Goal: Task Accomplishment & Management: Use online tool/utility

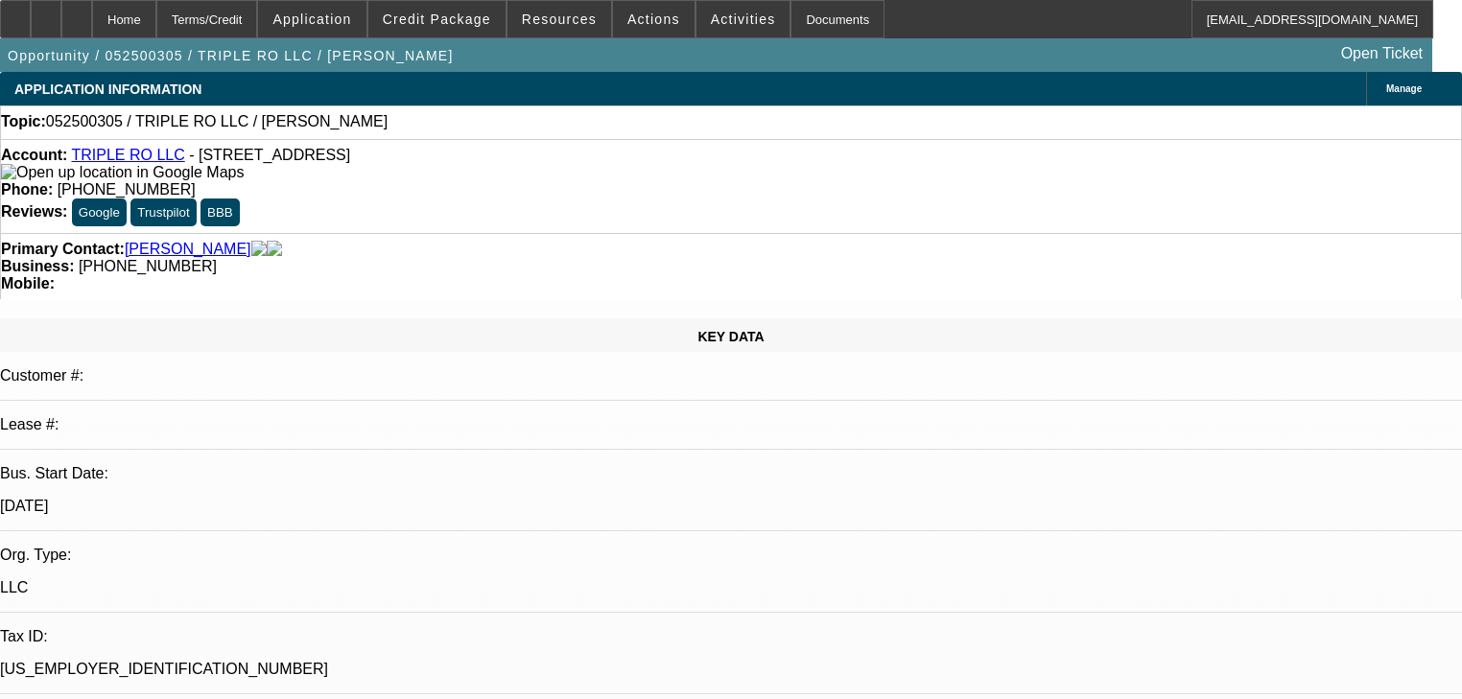
select select "0"
select select "2"
select select "0.1"
select select "4"
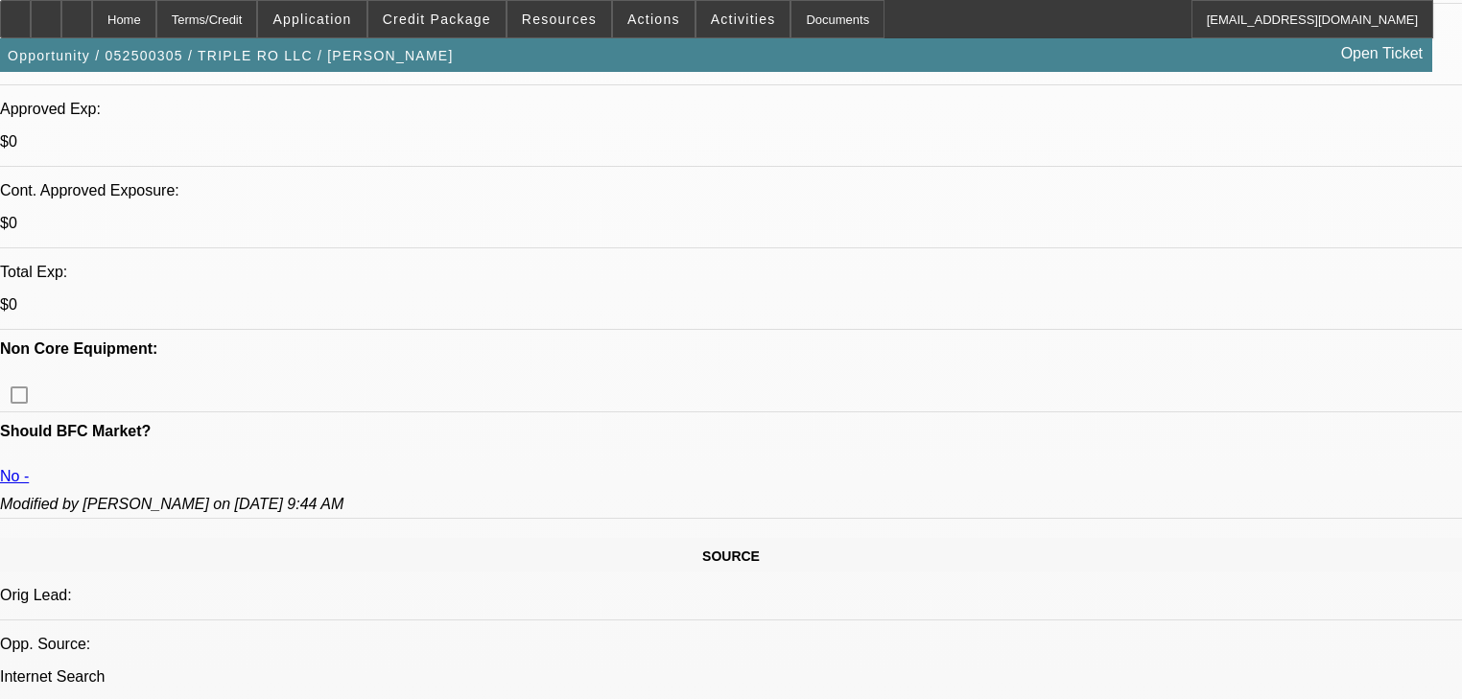
scroll to position [691, 0]
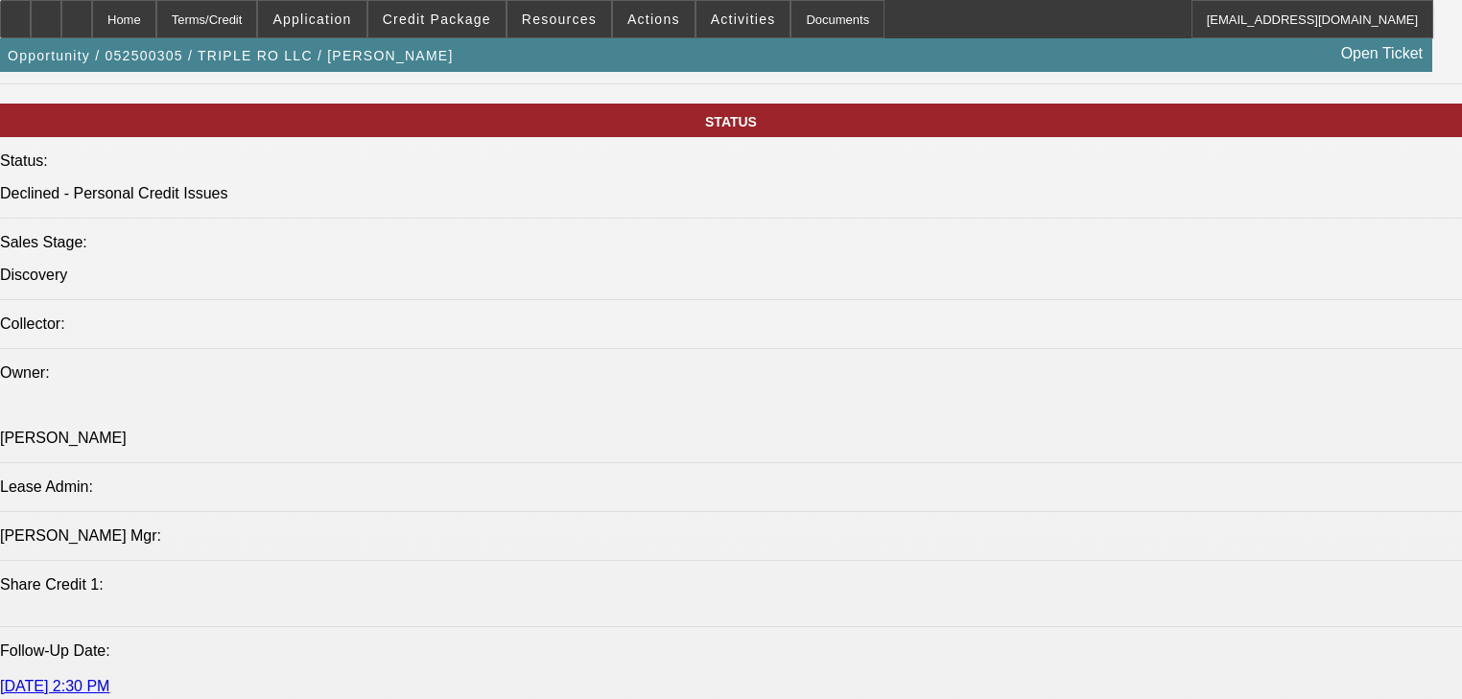
scroll to position [2072, 0]
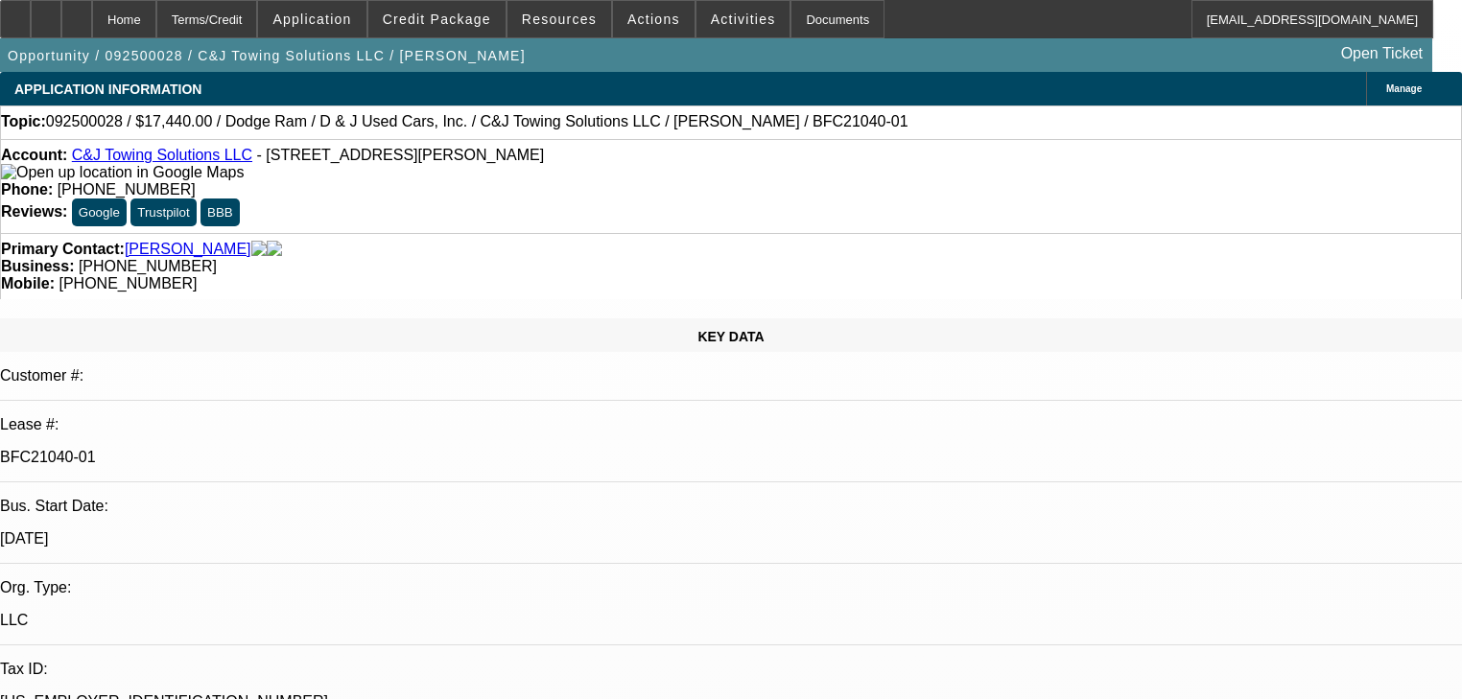
select select "0"
select select "2"
select select "0"
select select "21"
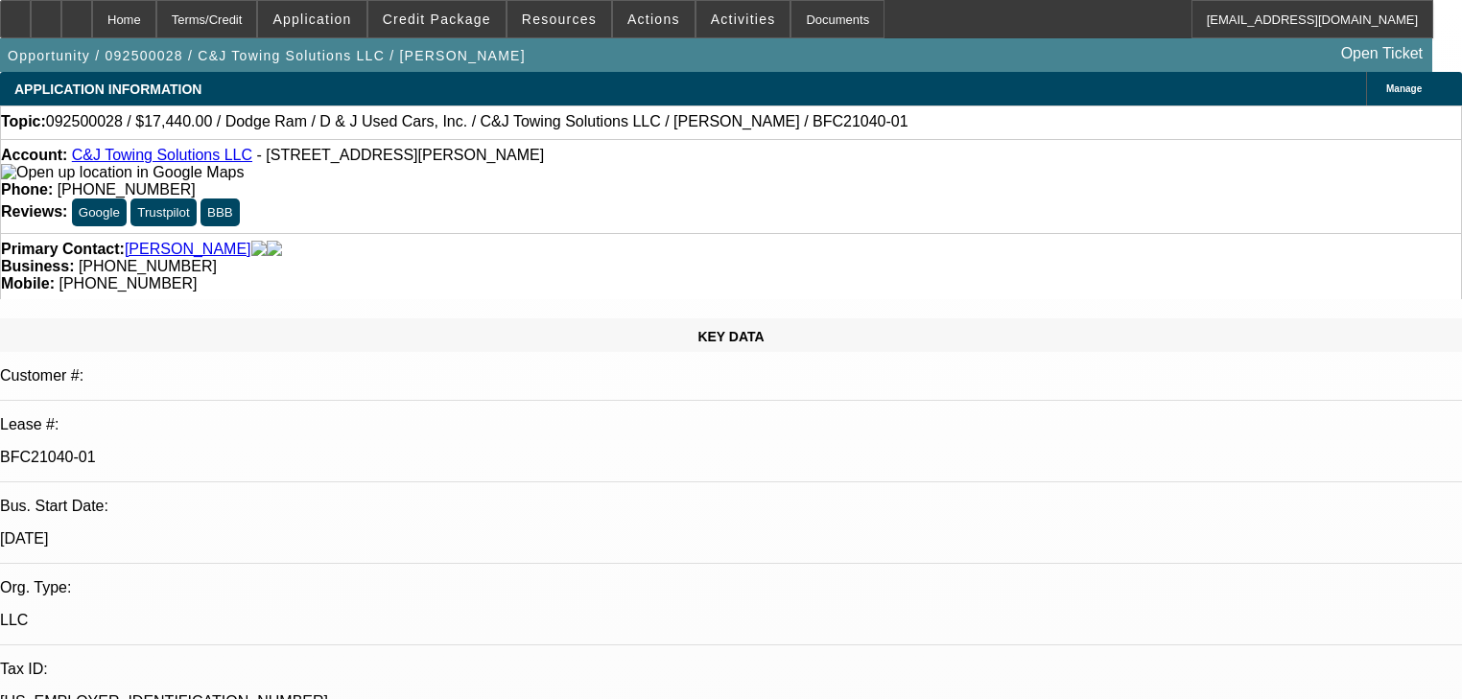
select select "0.2"
select select "0"
select select "2"
select select "0.1"
select select "4"
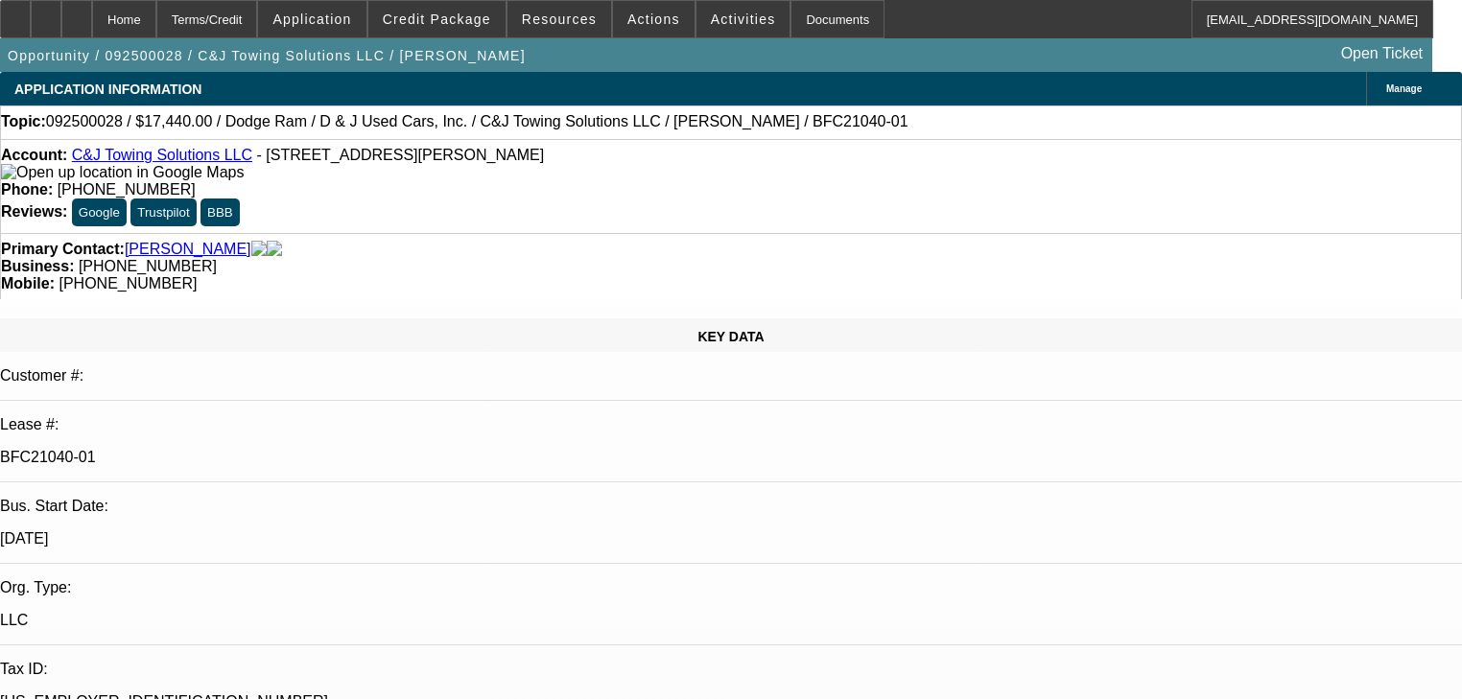
select select "0"
select select "2"
select select "0"
select select "21"
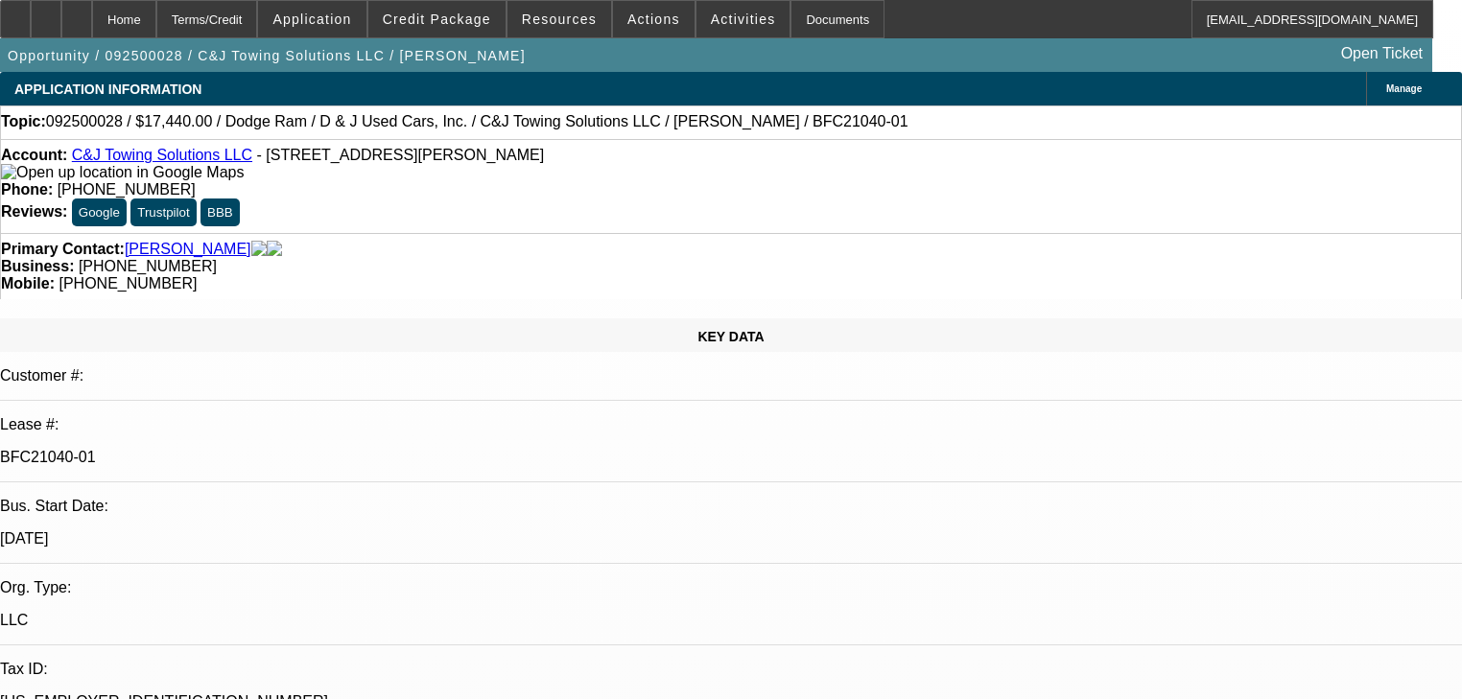
select select "0"
select select "2"
select select "0"
select select "21"
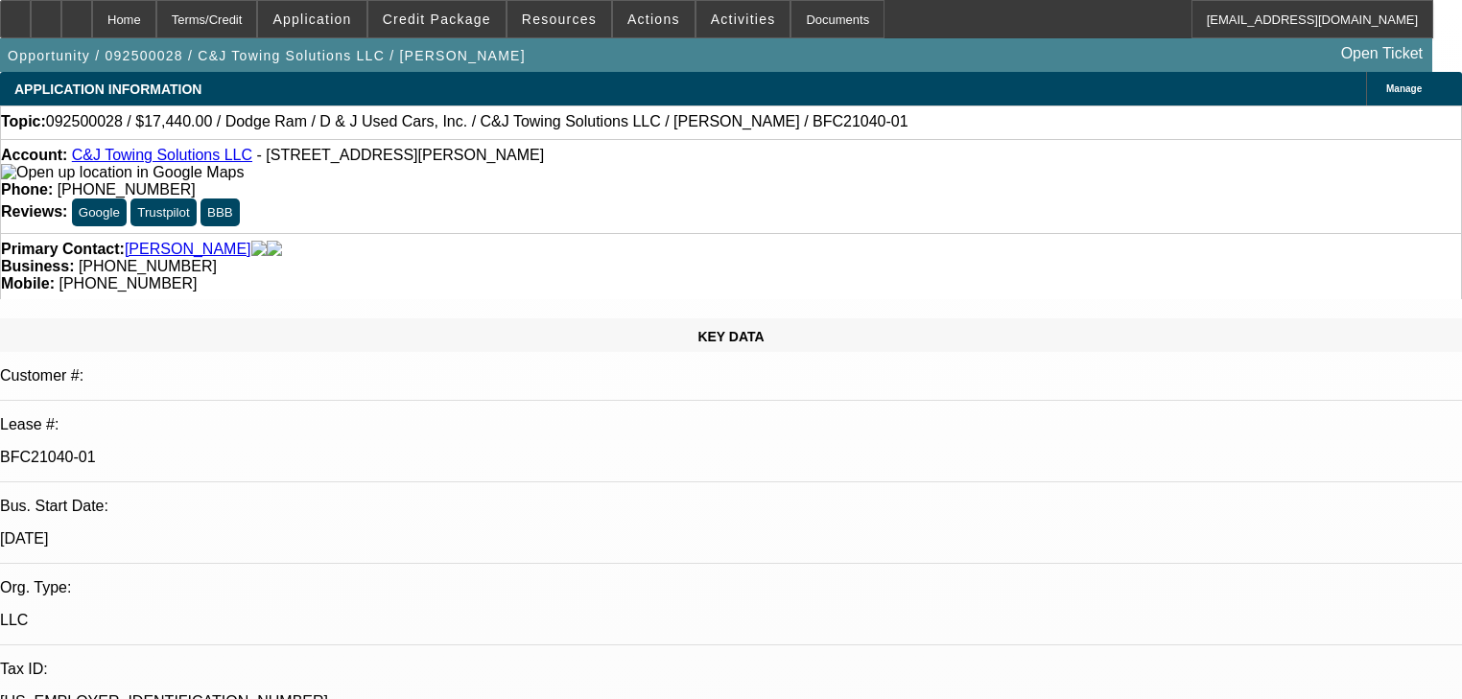
scroll to position [1688, 0]
click at [366, 28] on span at bounding box center [311, 19] width 107 height 46
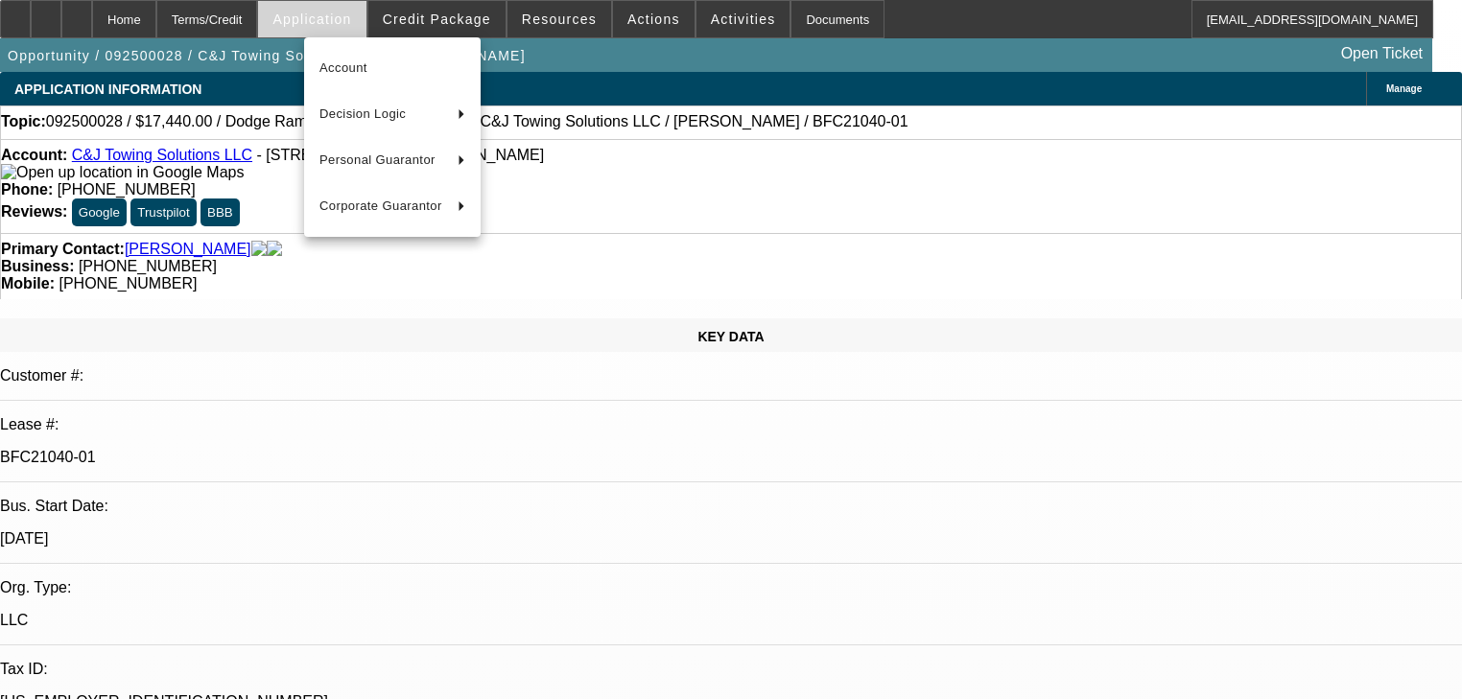
click at [425, 27] on div at bounding box center [731, 349] width 1462 height 699
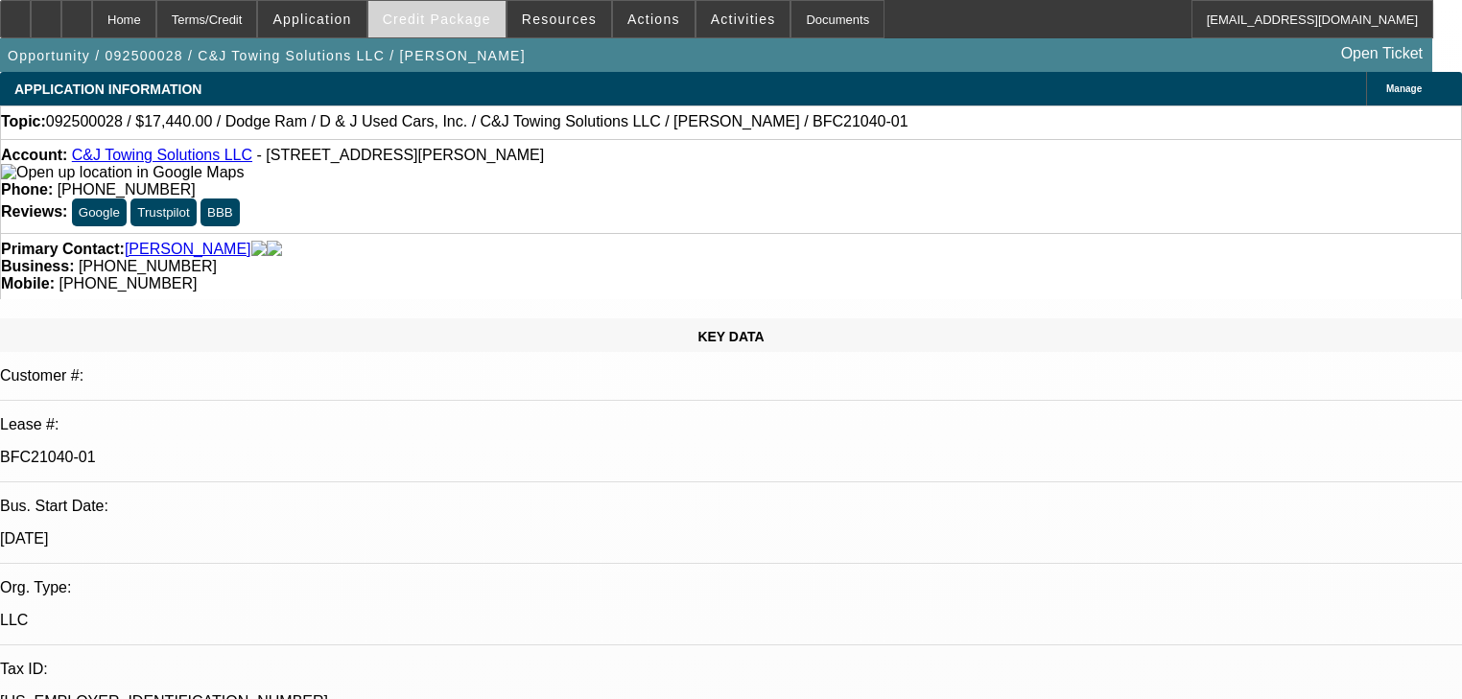
click at [430, 26] on span "Credit Package" at bounding box center [437, 19] width 108 height 15
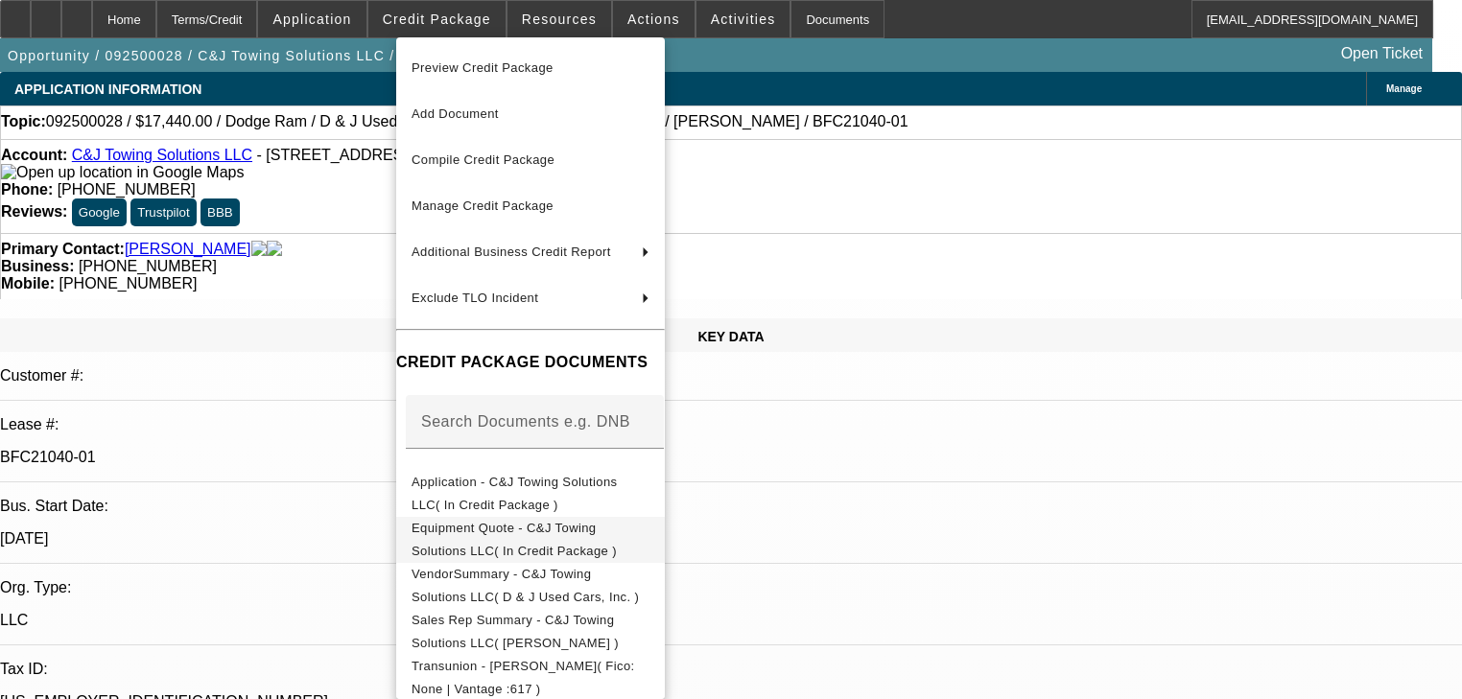
click at [613, 517] on button "Equipment Quote - C&J Towing Solutions LLC( In Credit Package )" at bounding box center [530, 540] width 269 height 46
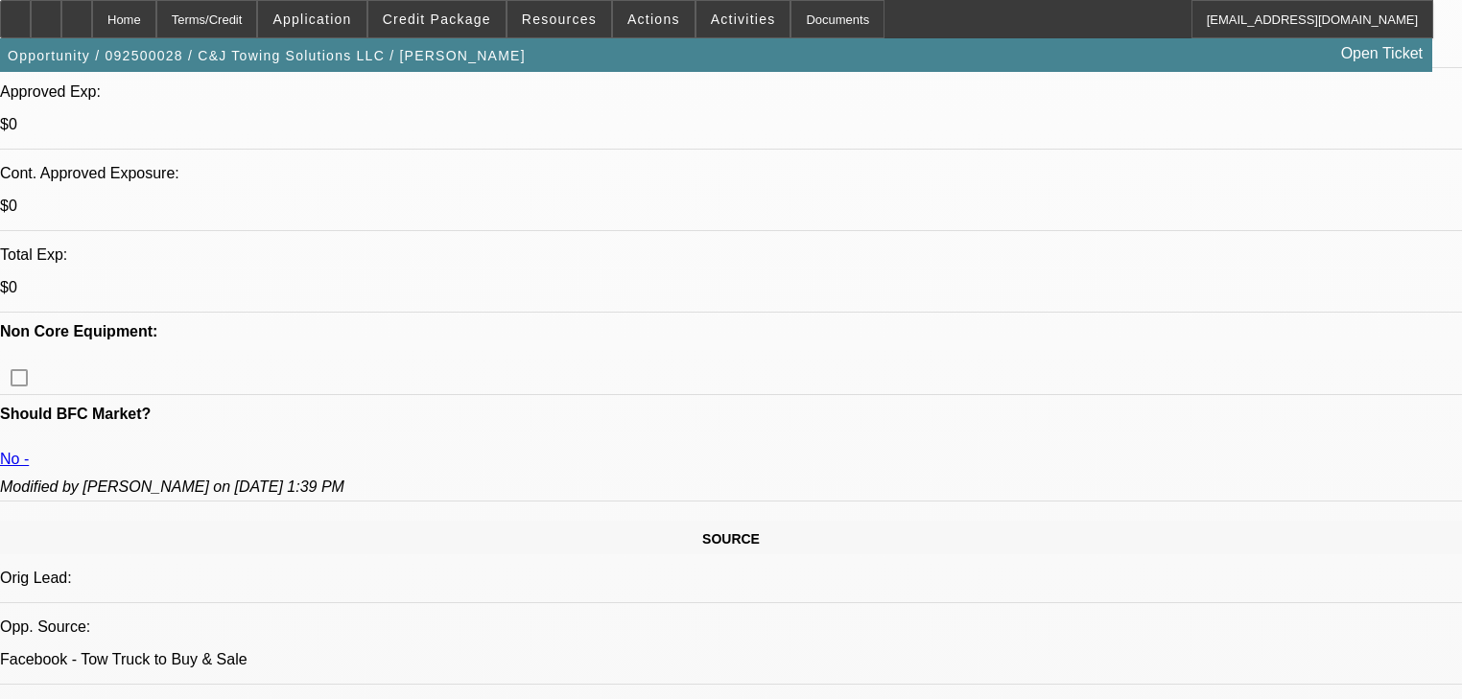
scroll to position [998, 0]
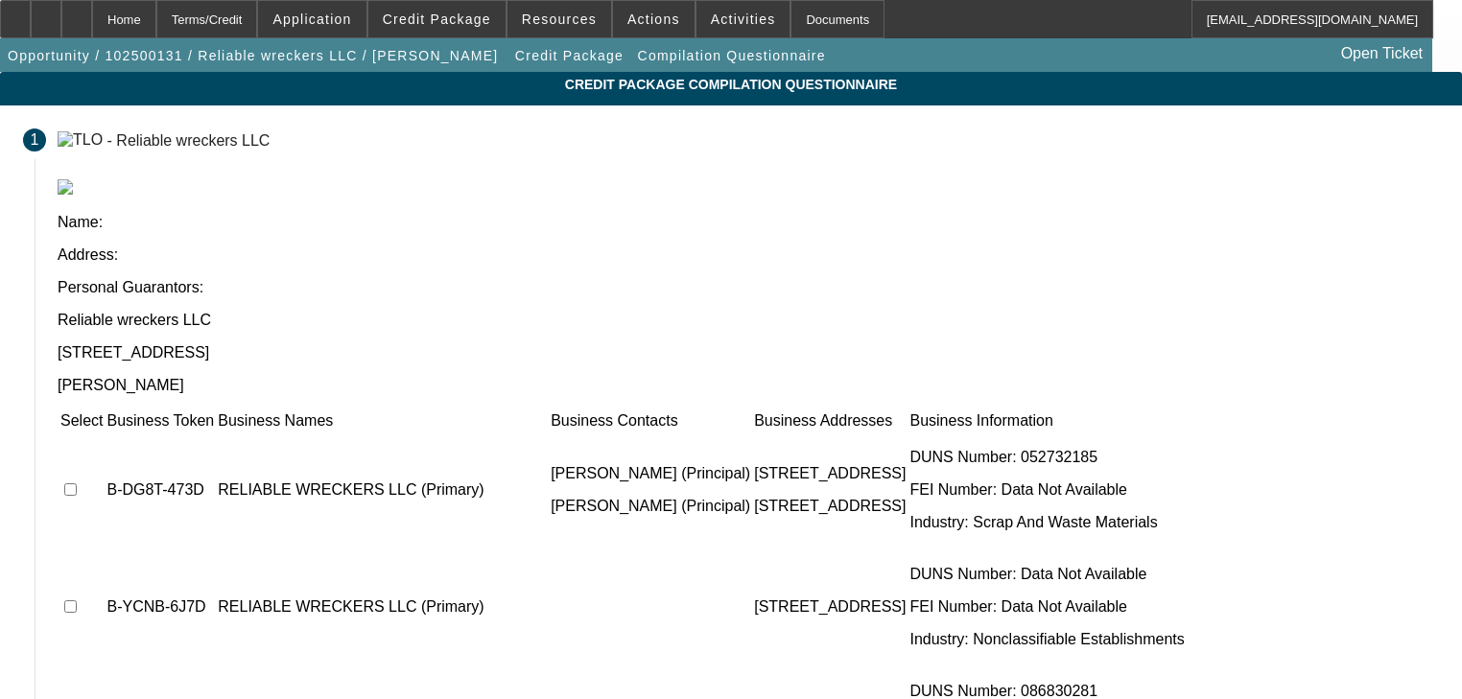
scroll to position [213, 0]
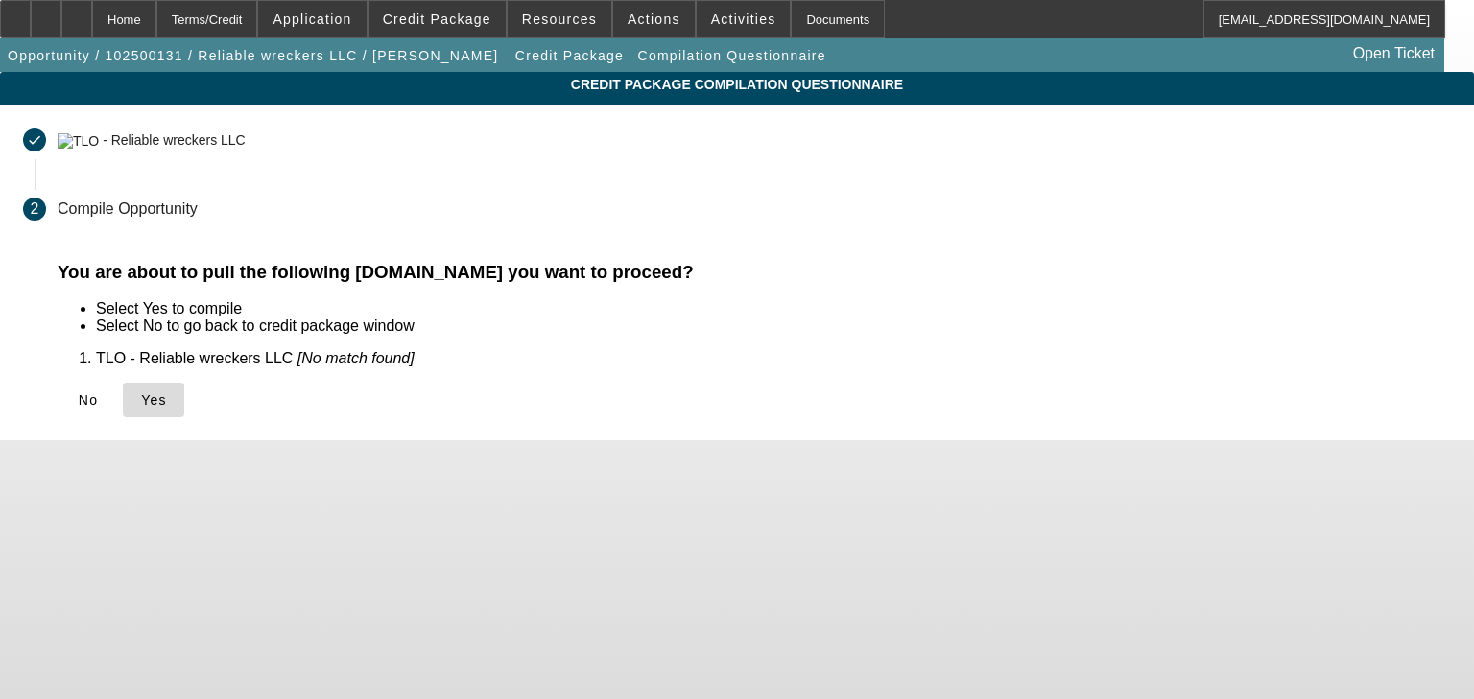
click at [184, 409] on span at bounding box center [153, 400] width 61 height 46
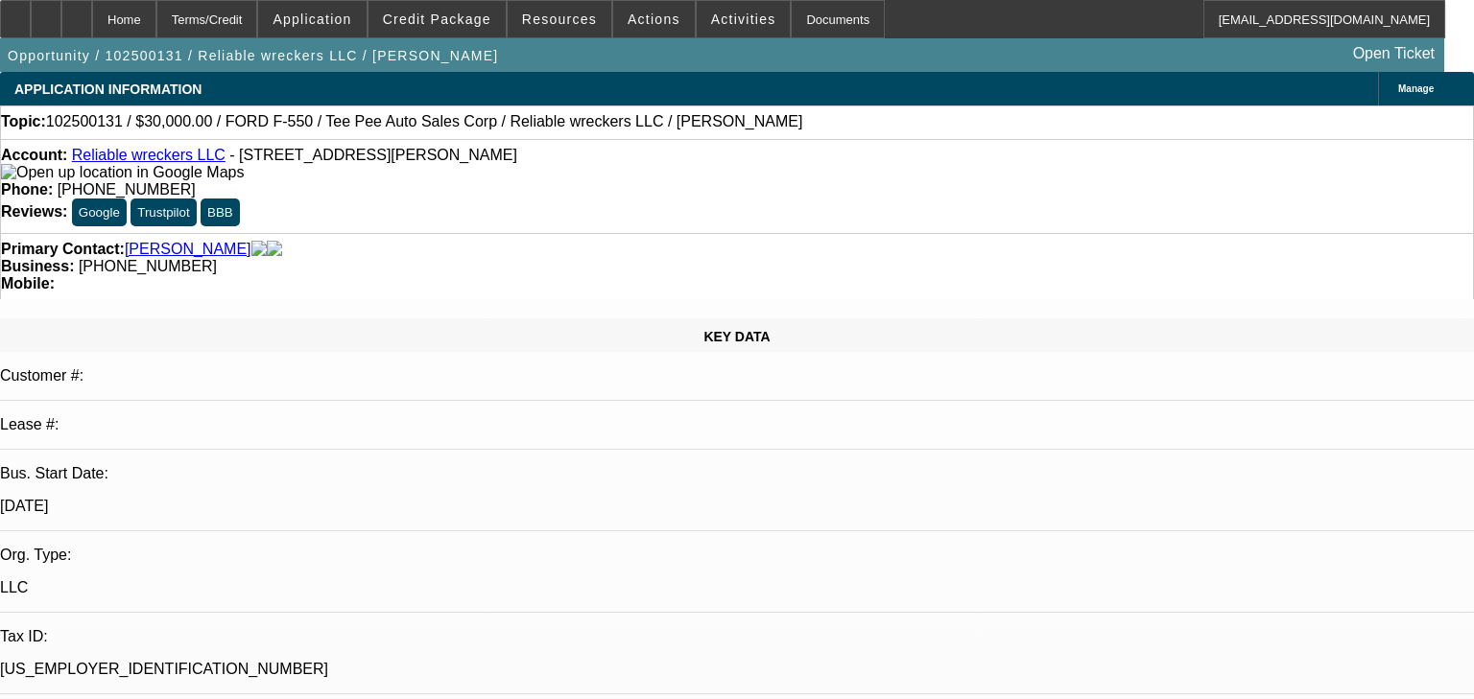
select select "0"
select select "2"
select select "0"
select select "21"
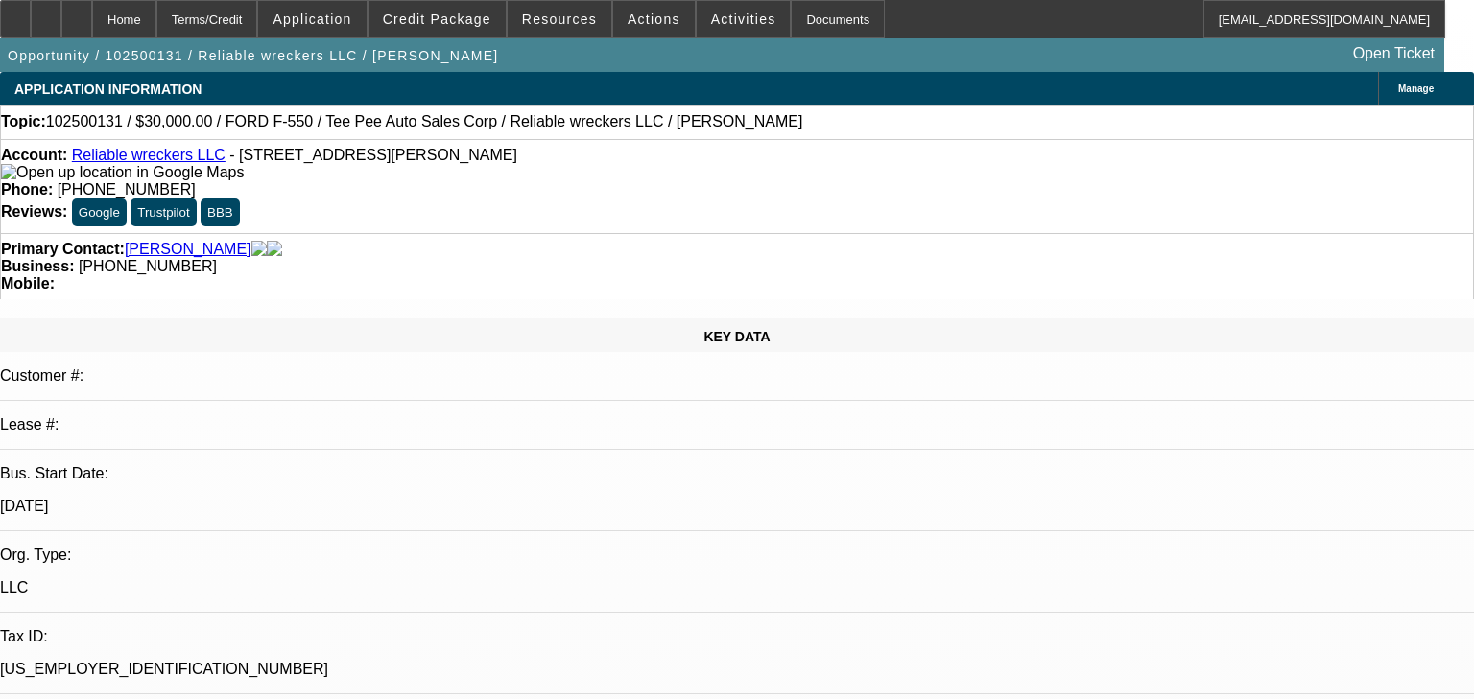
select select "0"
select select "2"
select select "0"
select select "21"
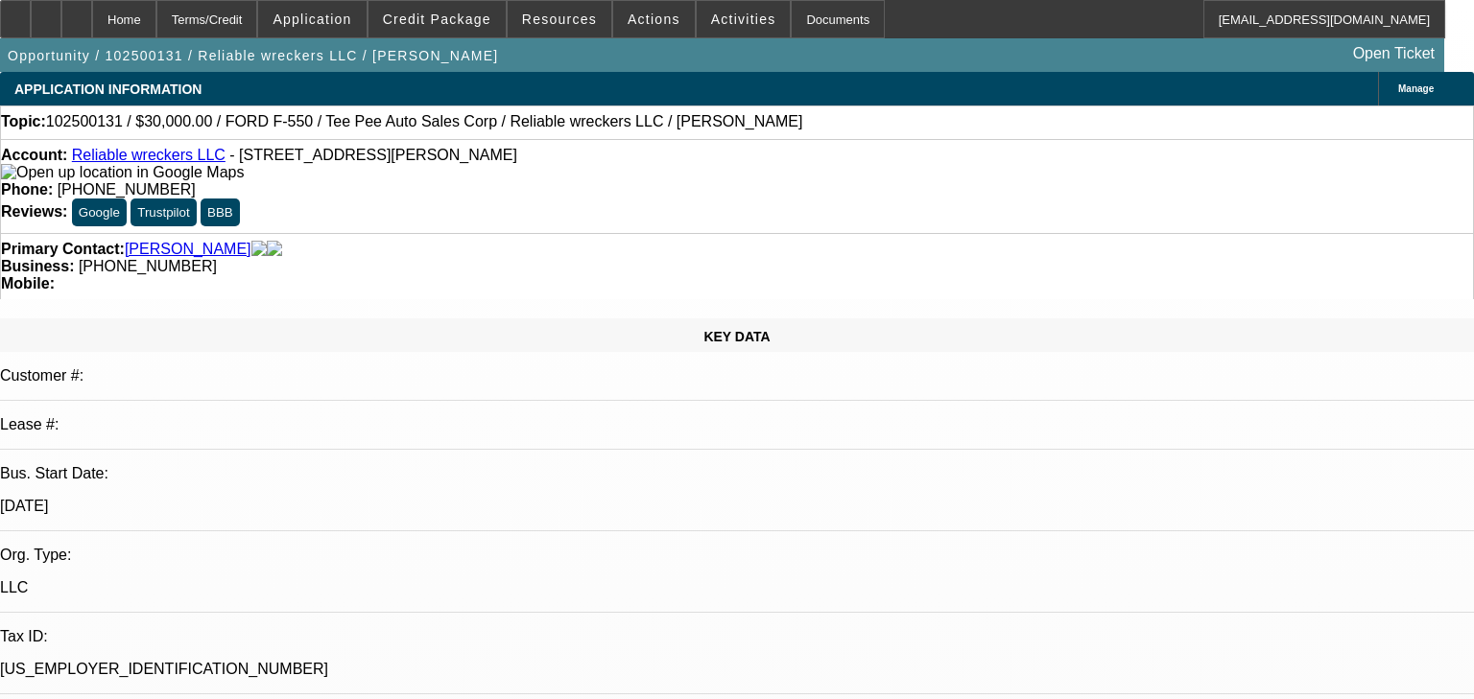
select select "0"
select select "2"
select select "0"
select select "21"
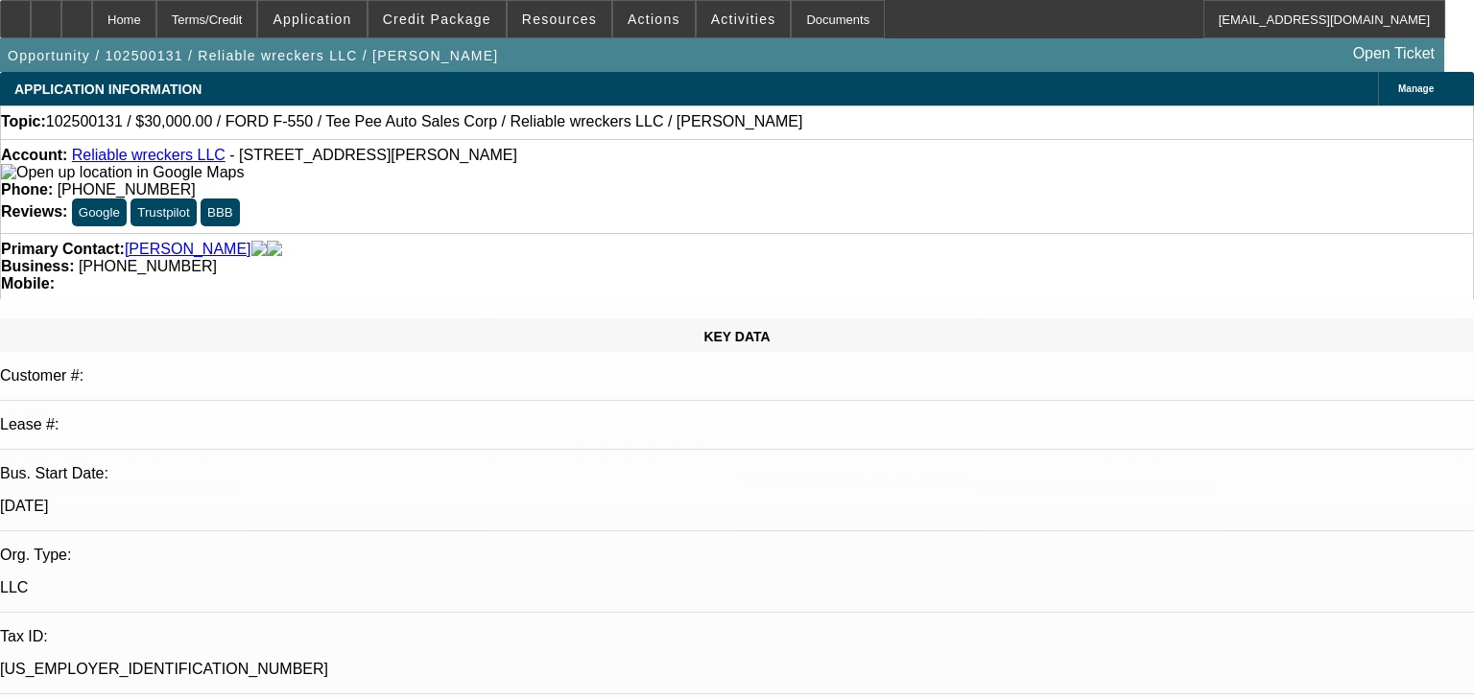
select select "0"
select select "2"
select select "0"
select select "21"
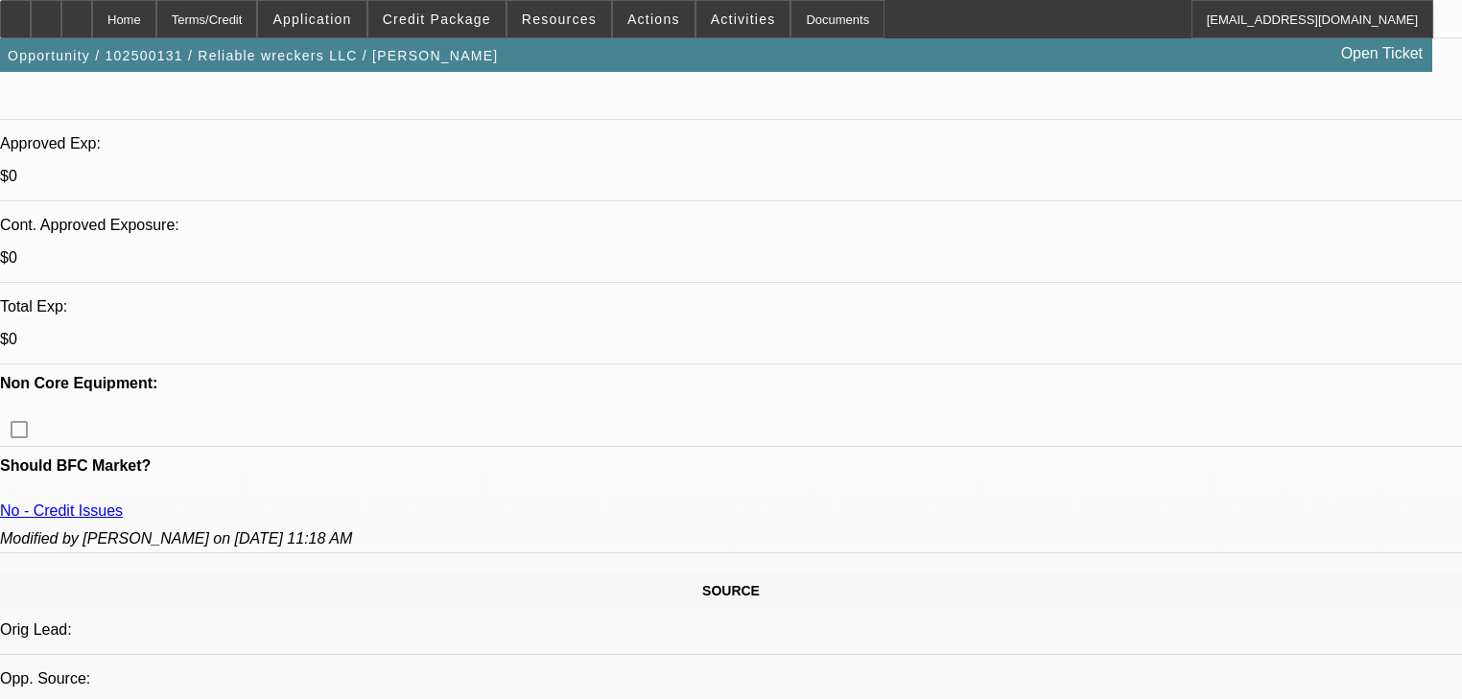
scroll to position [691, 0]
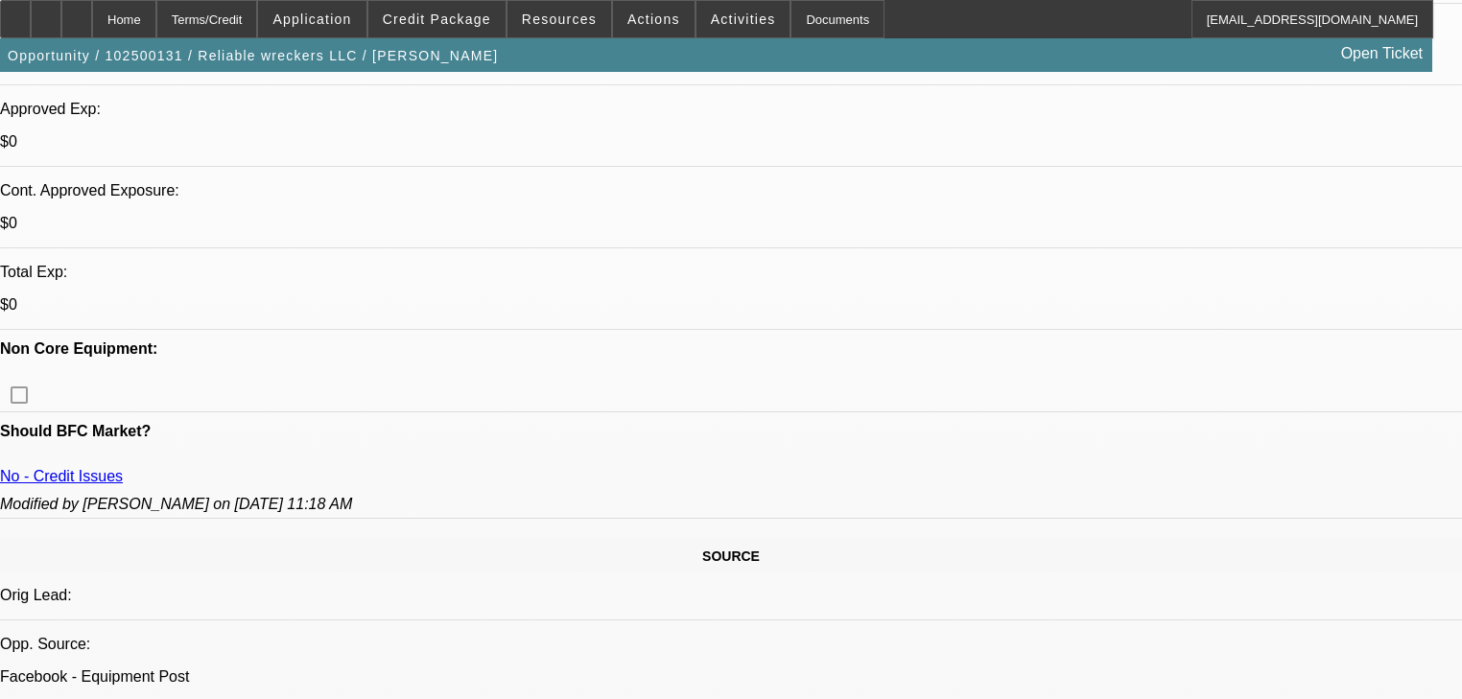
drag, startPoint x: 365, startPoint y: 326, endPoint x: 985, endPoint y: 307, distance: 621.0
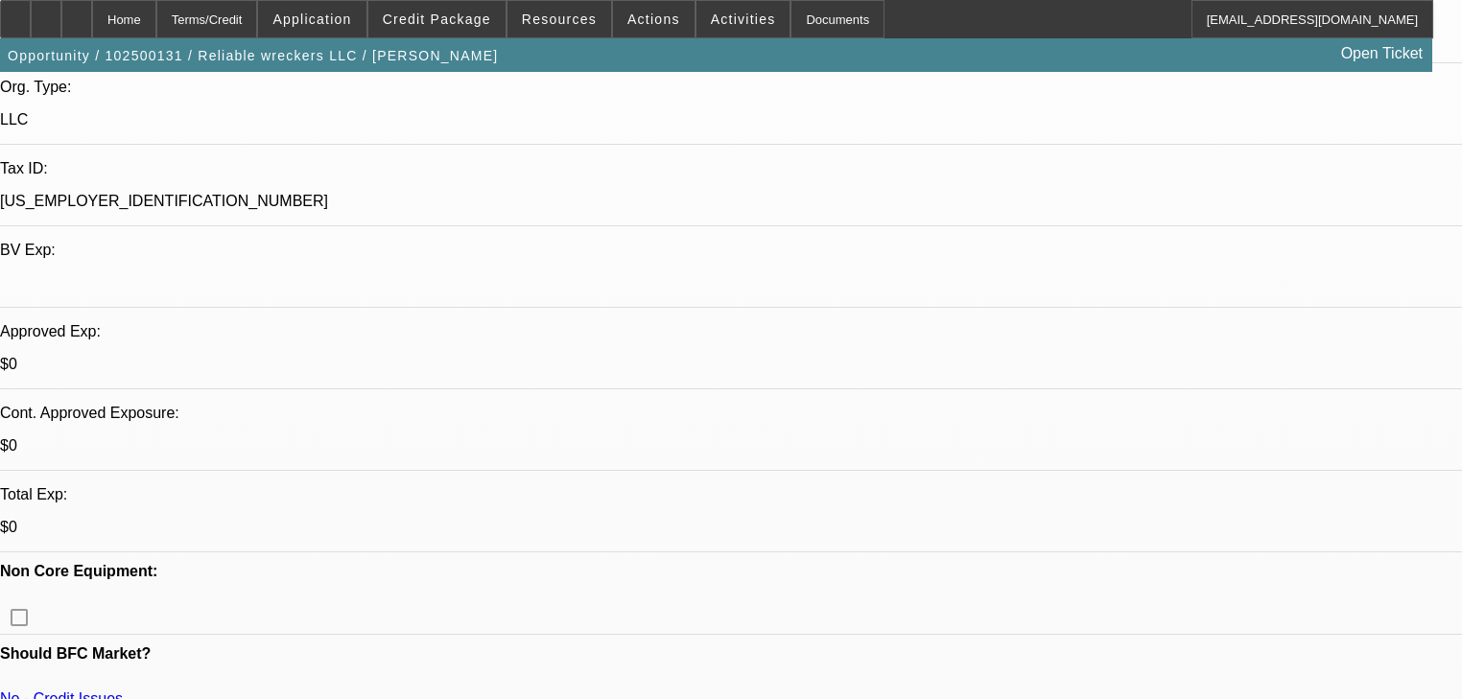
scroll to position [460, 0]
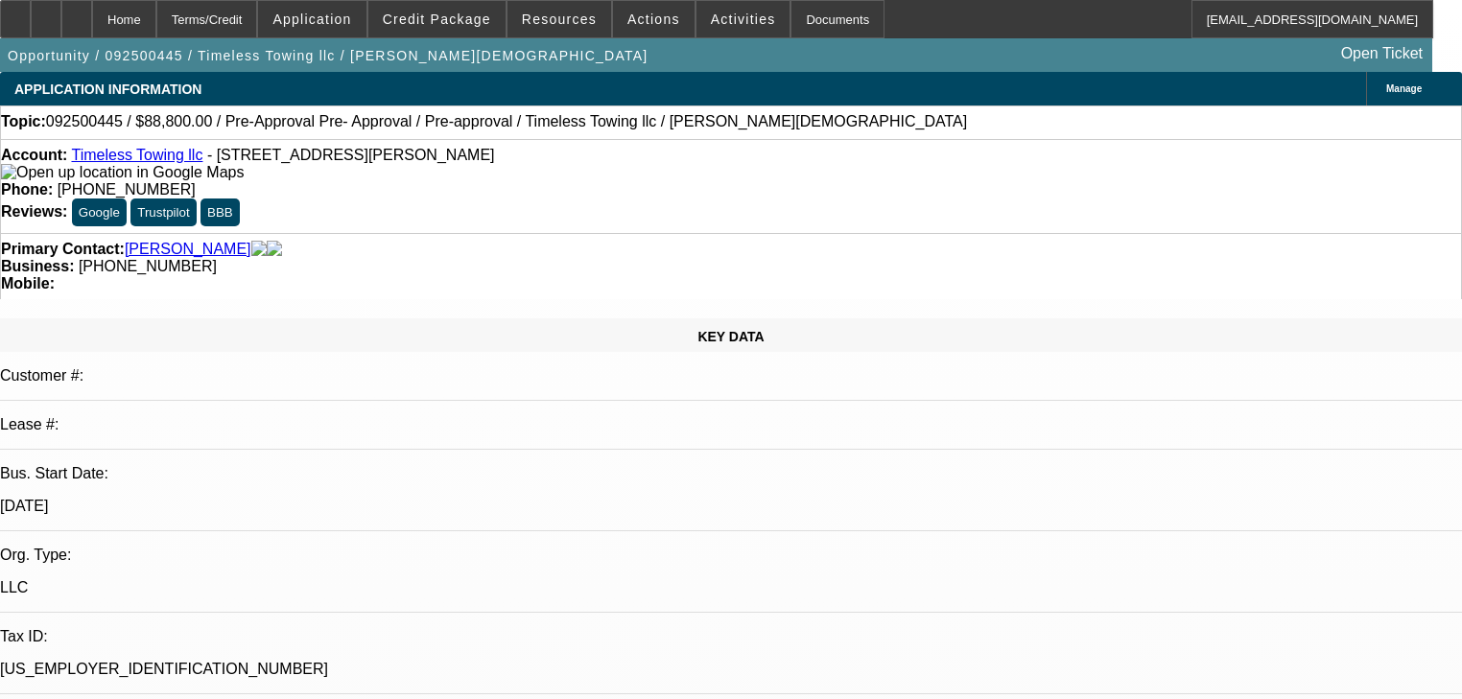
select select "0"
select select "2"
select select "0"
select select "6"
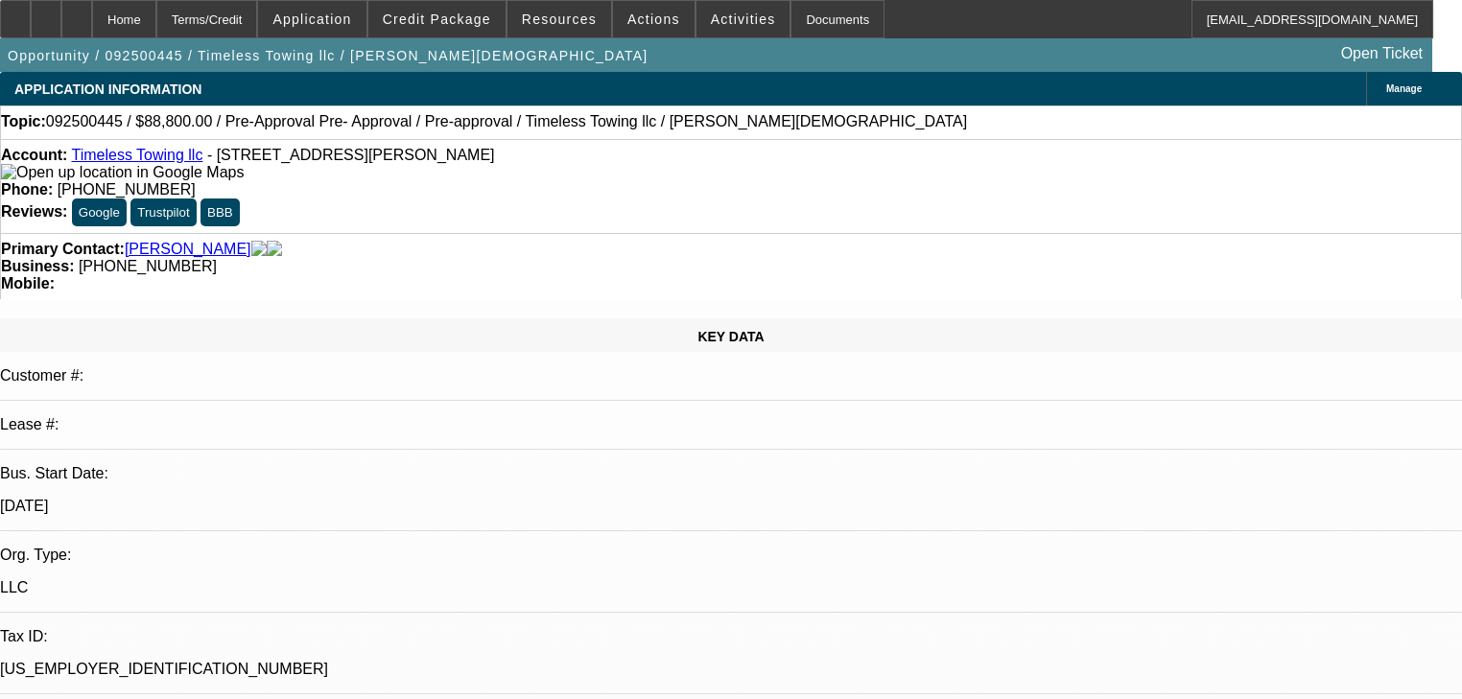
select select "0.2"
select select "2"
select select "0"
select select "6"
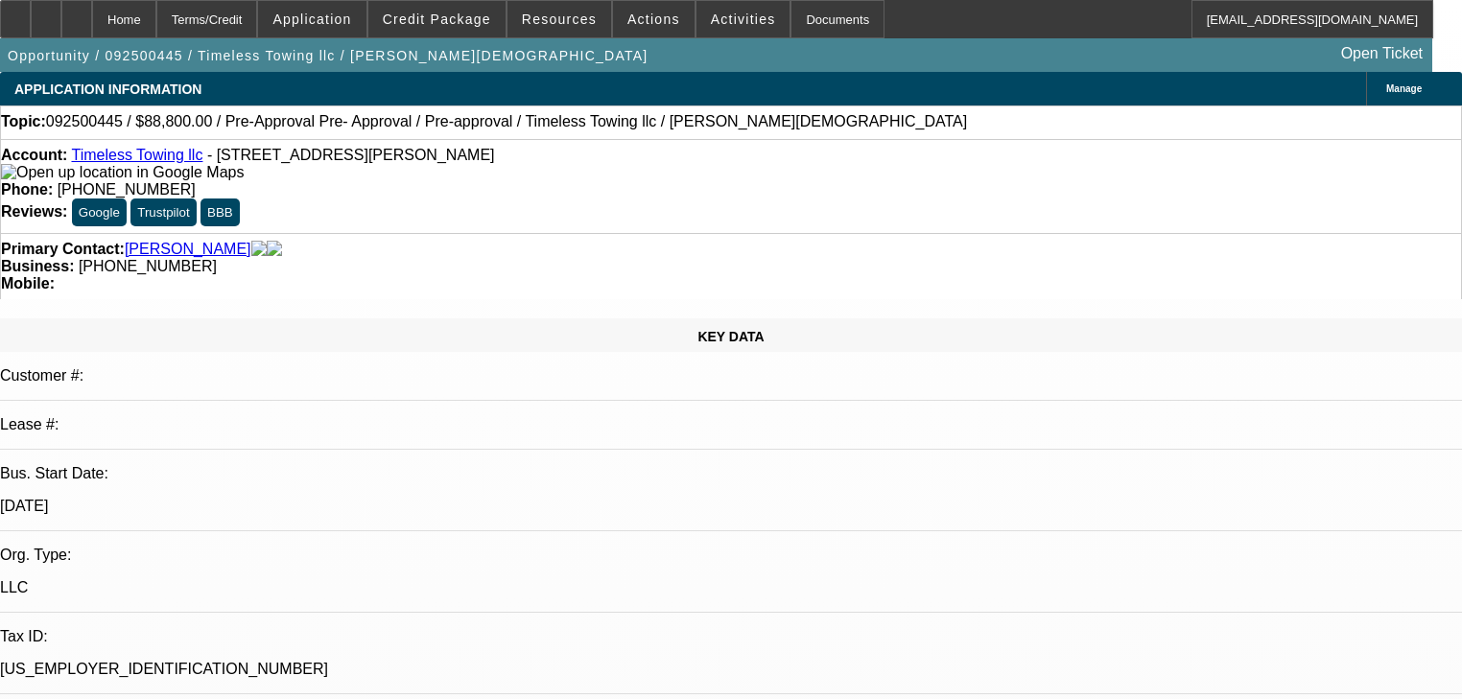
select select "0.2"
select select "2"
select select "0"
select select "6"
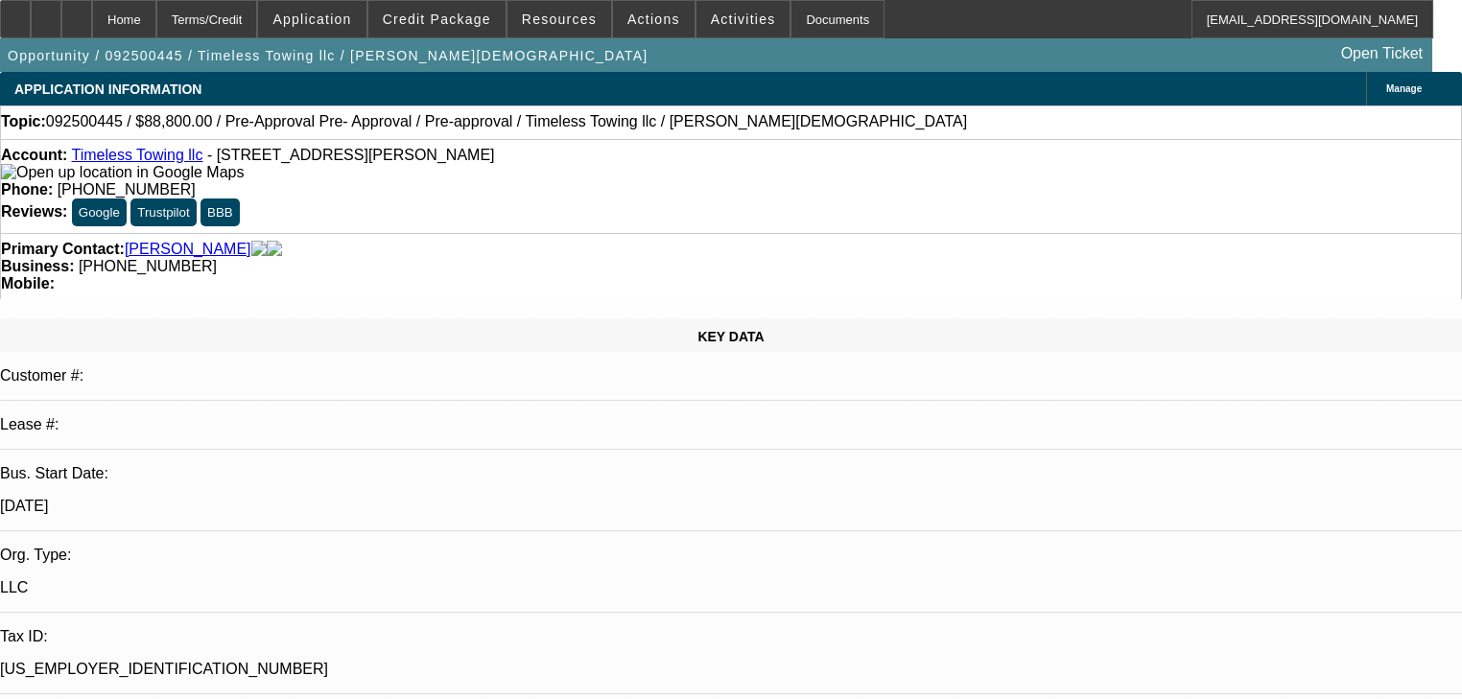
select select "0"
select select "2"
select select "0"
select select "6"
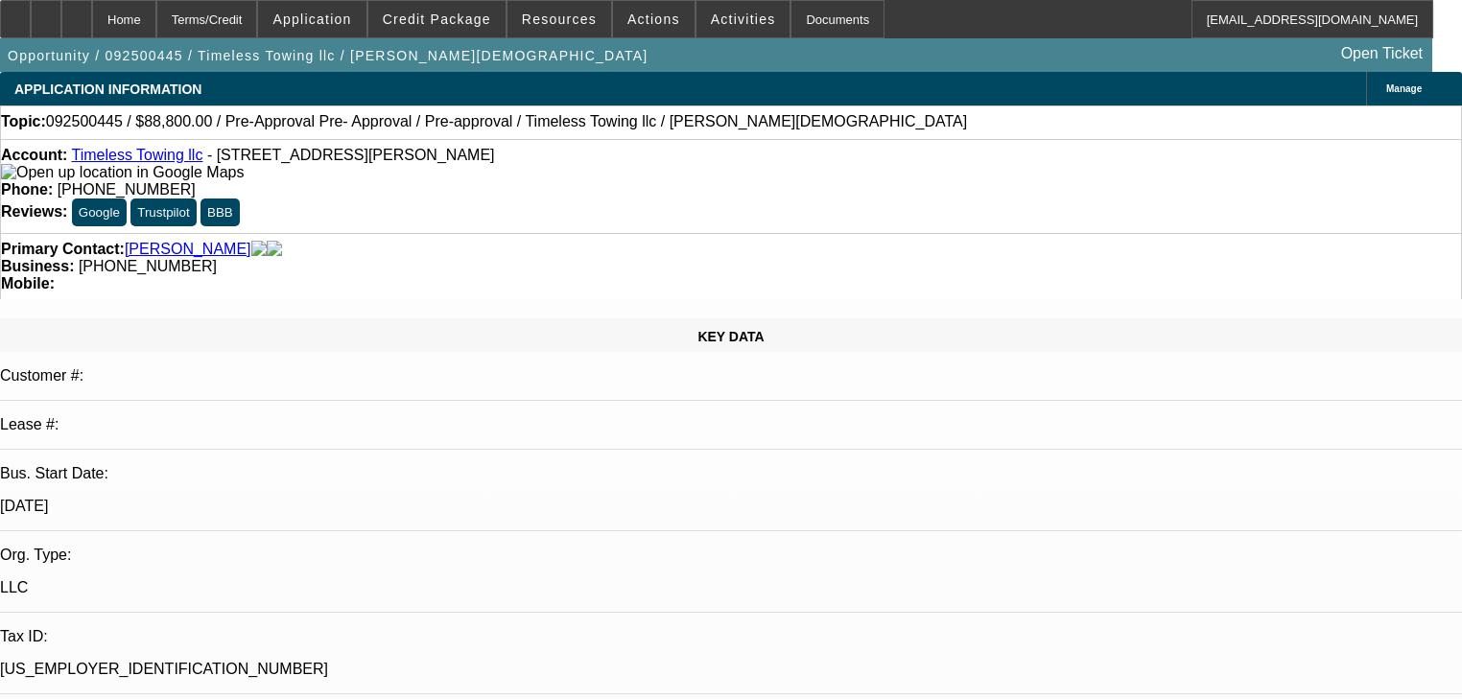
scroll to position [384, 0]
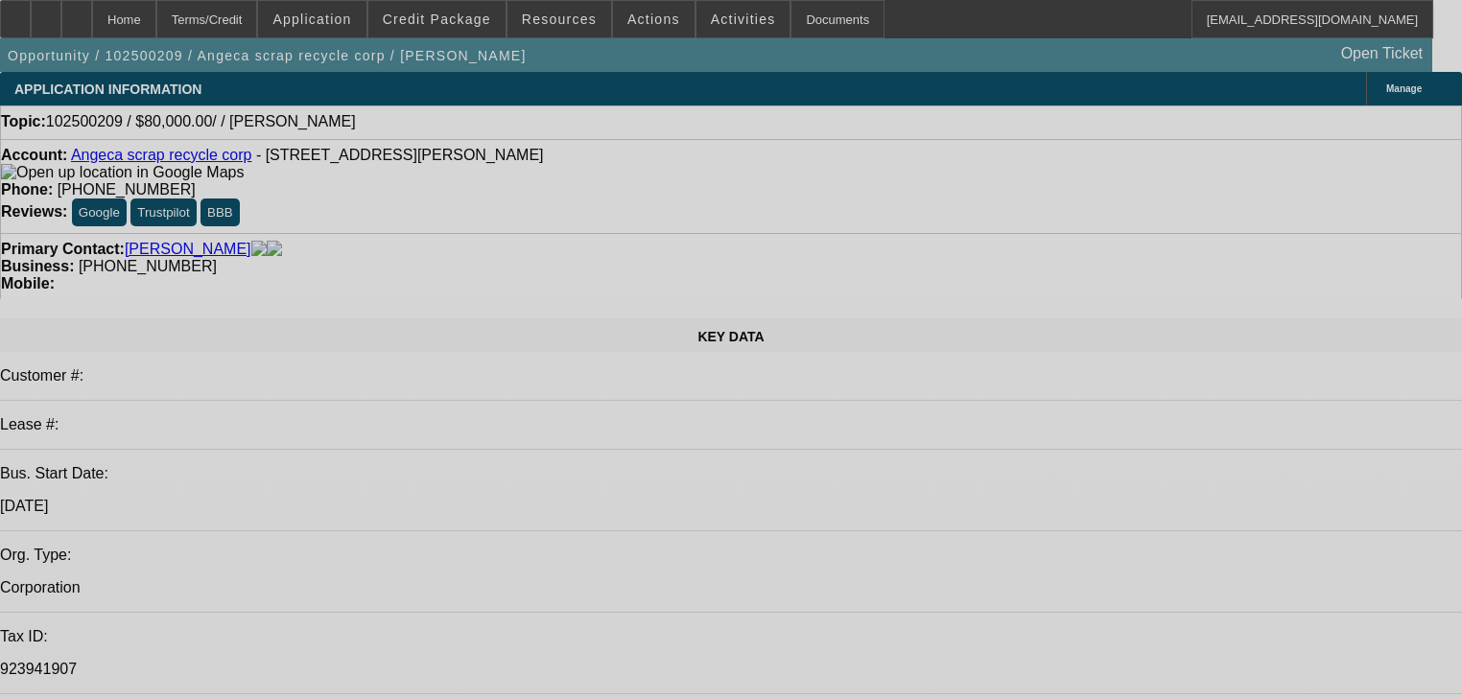
select select "0"
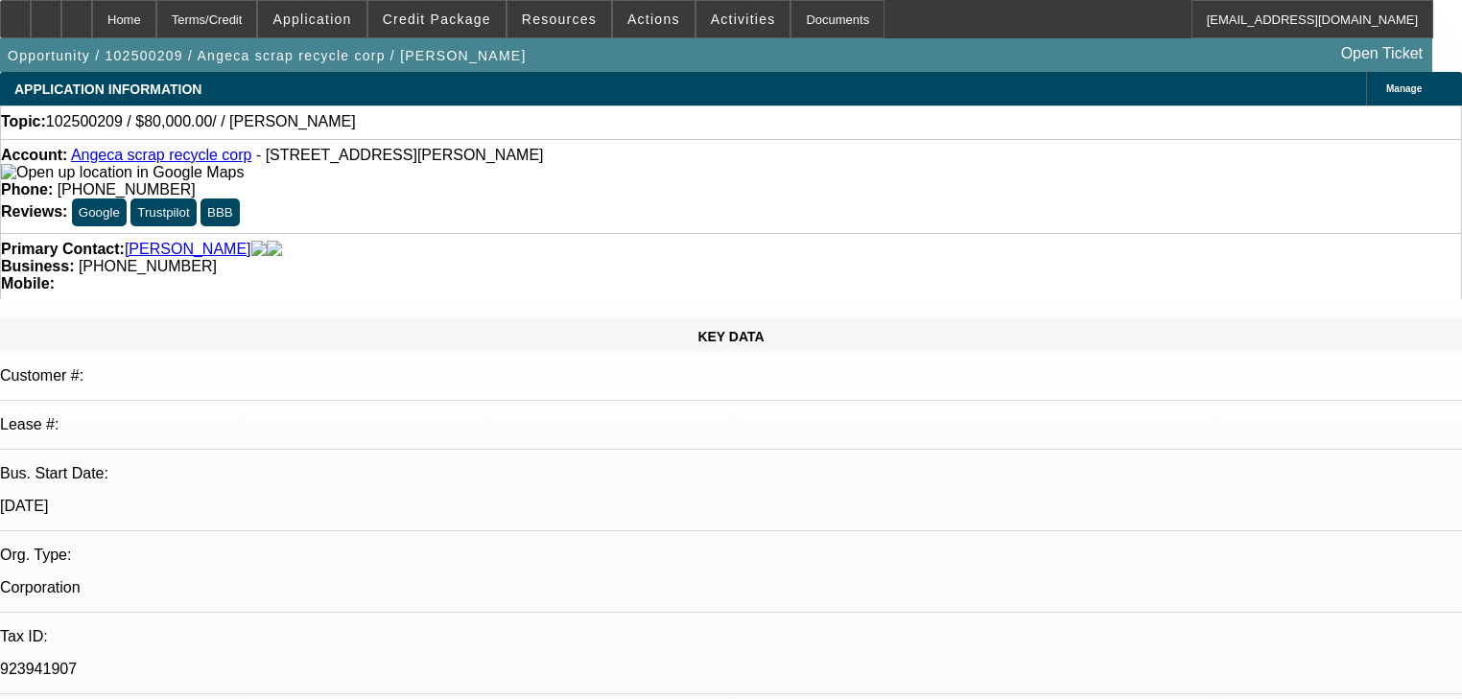
select select "2"
select select "0.1"
select select "4"
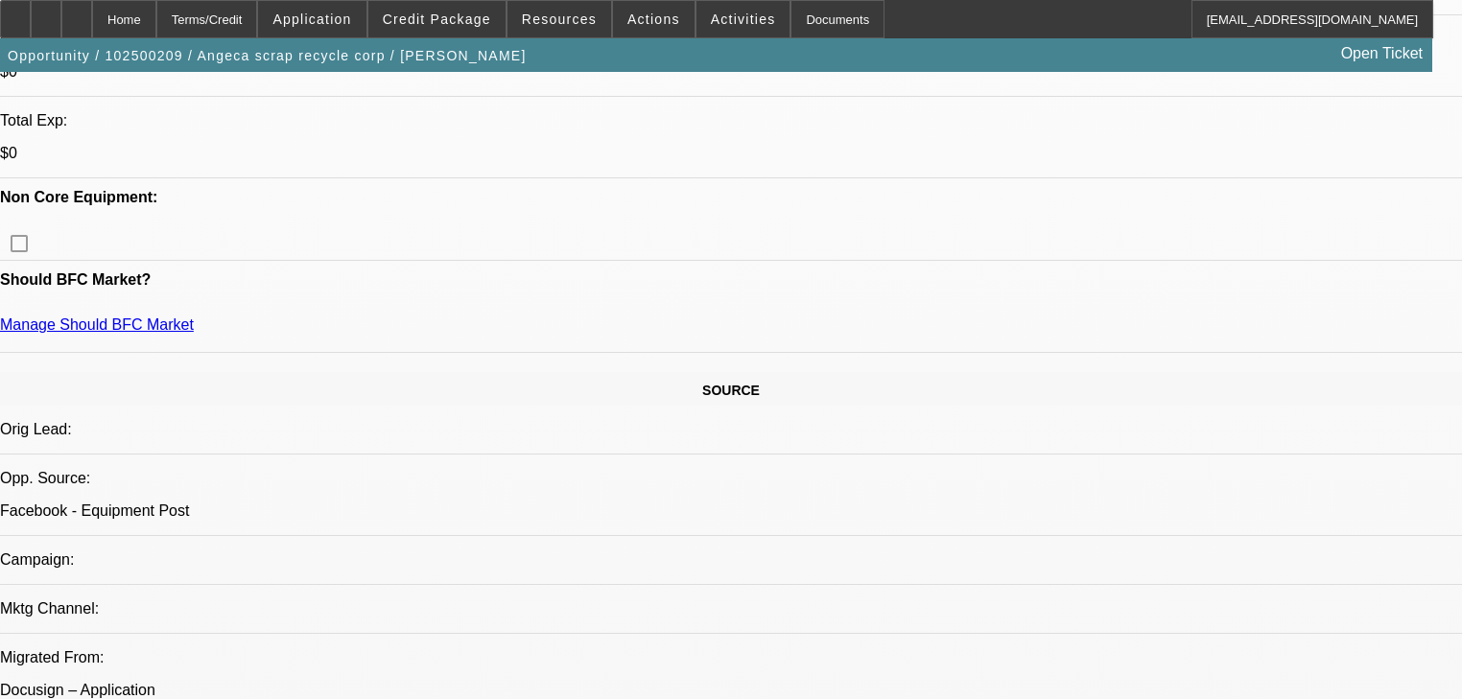
scroll to position [767, 0]
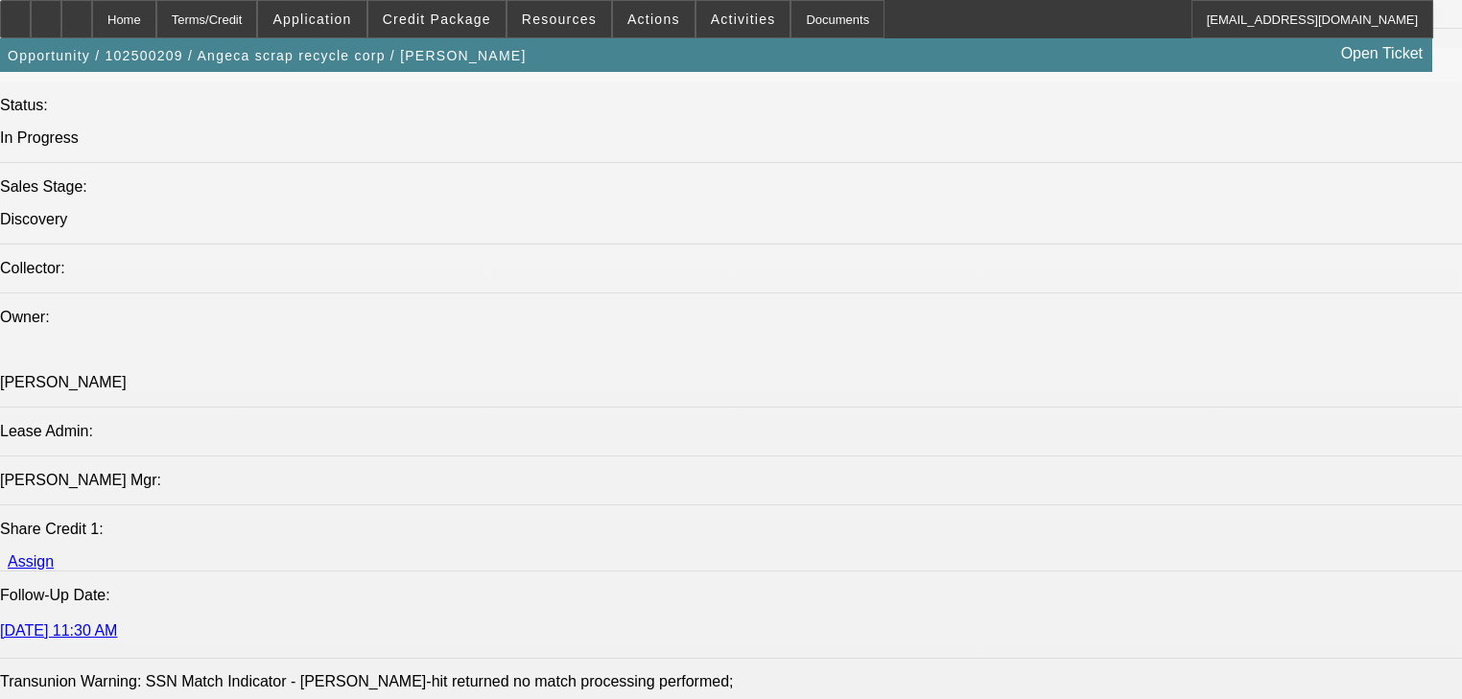
scroll to position [2072, 0]
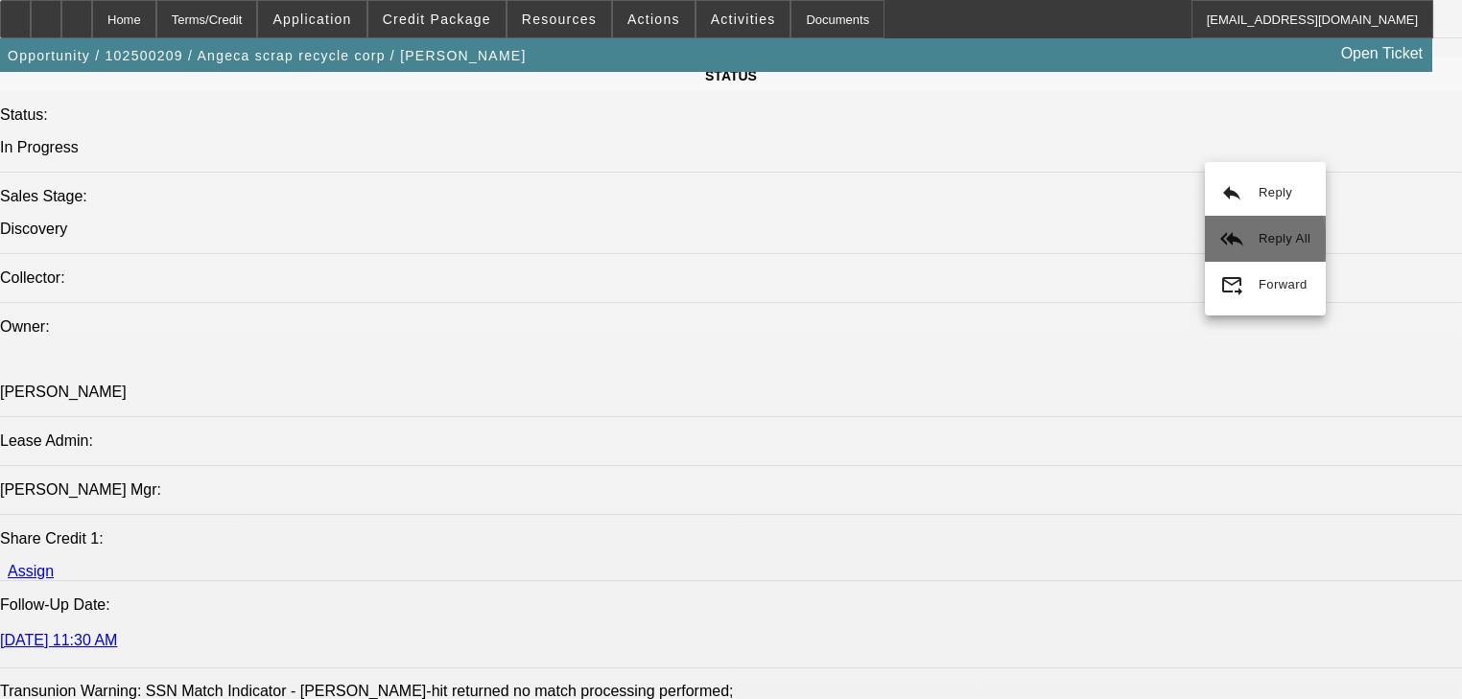
click at [1247, 242] on button "reply_all Reply All" at bounding box center [1265, 239] width 121 height 46
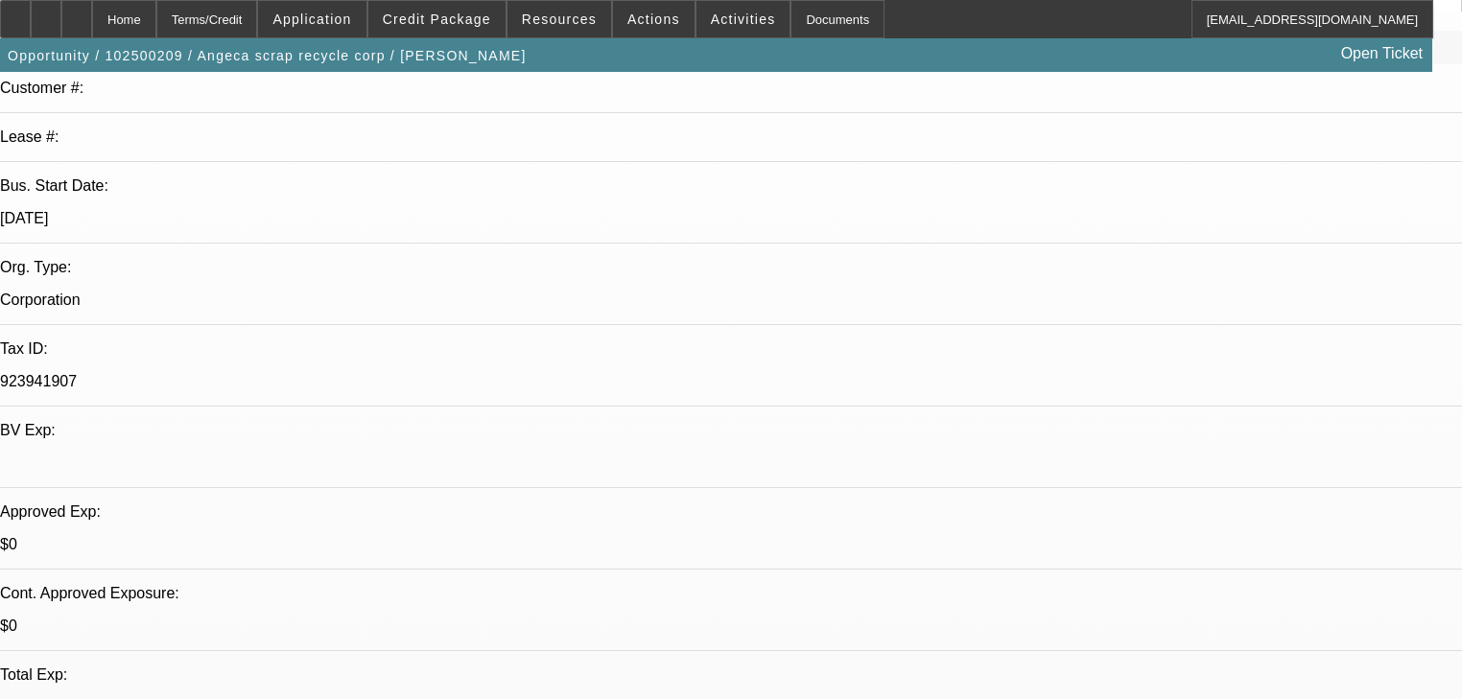
scroll to position [614, 0]
